Goal: Task Accomplishment & Management: Complete application form

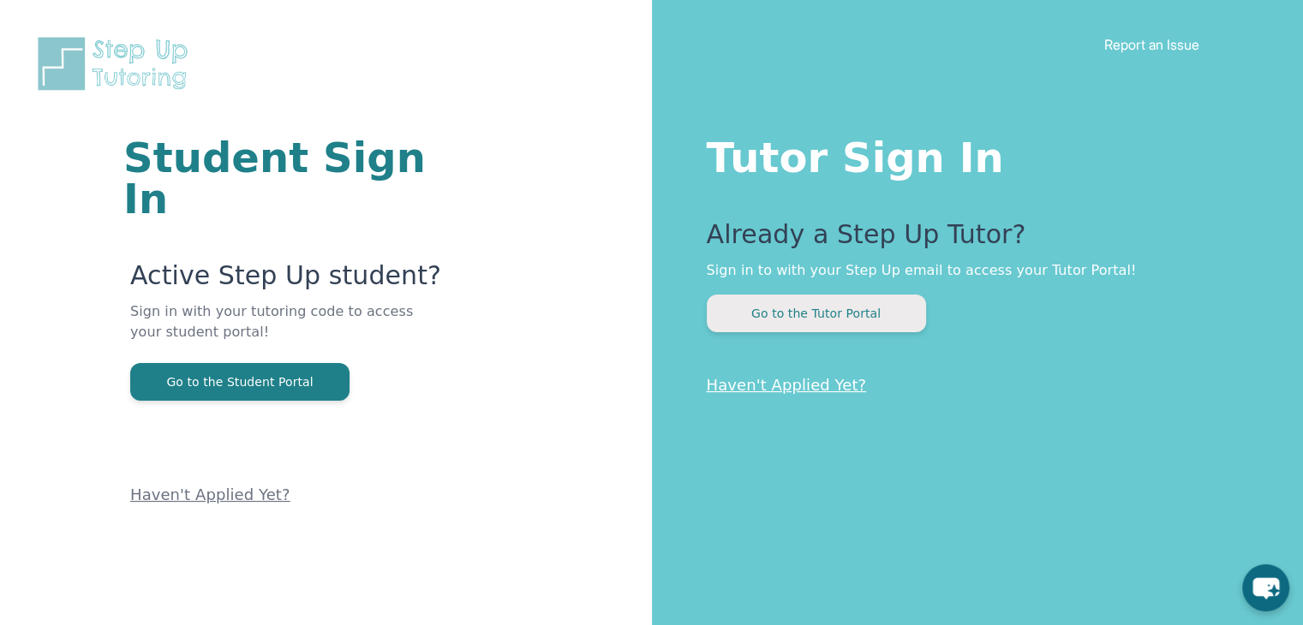
click at [822, 323] on button "Go to the Tutor Portal" at bounding box center [816, 314] width 219 height 38
click at [737, 309] on button "Go to the Tutor Portal" at bounding box center [816, 314] width 219 height 38
click at [795, 388] on link "Haven't Applied Yet?" at bounding box center [787, 385] width 160 height 18
